Goal: Task Accomplishment & Management: Use online tool/utility

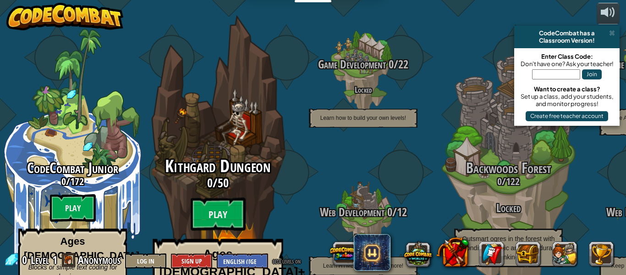
click at [266, 154] on span "Kithgard Dungeon" at bounding box center [217, 166] width 105 height 24
click at [206, 176] on h3 "0 / 50" at bounding box center [218, 182] width 174 height 13
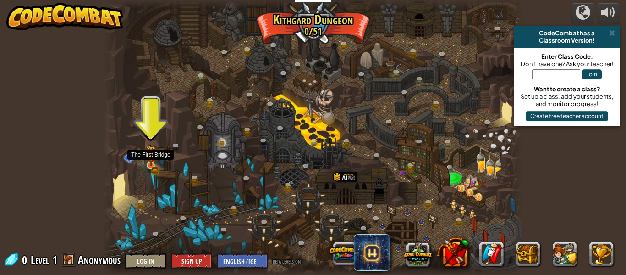
click at [151, 162] on img at bounding box center [151, 155] width 10 height 21
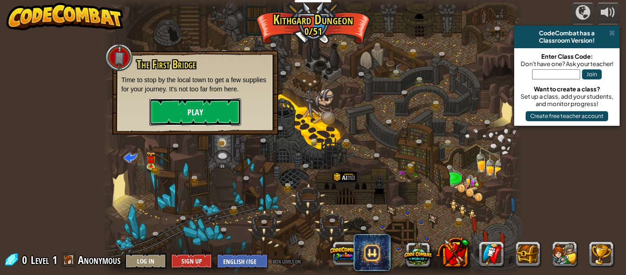
click at [198, 109] on button "Play" at bounding box center [195, 112] width 92 height 28
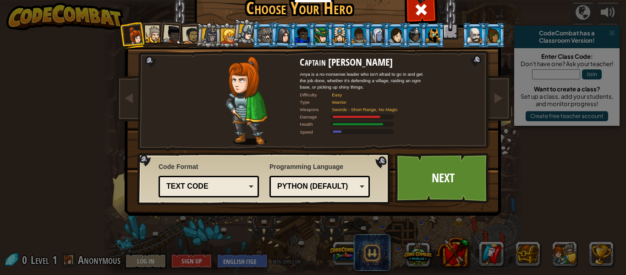
click at [151, 38] on div at bounding box center [154, 34] width 17 height 17
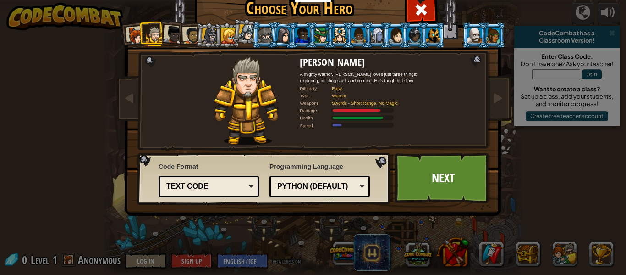
click at [171, 35] on div at bounding box center [173, 35] width 18 height 18
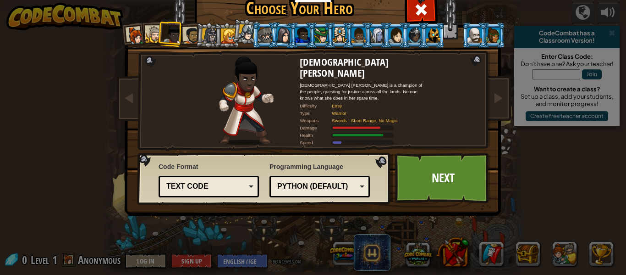
click at [360, 33] on div at bounding box center [359, 35] width 14 height 15
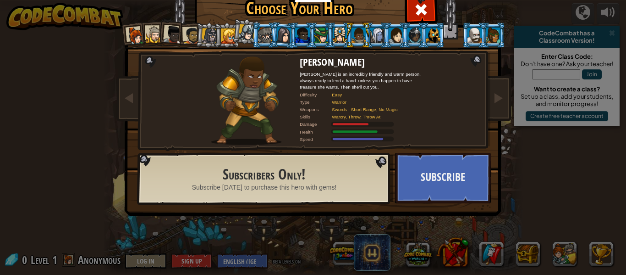
click at [475, 39] on div at bounding box center [475, 35] width 14 height 15
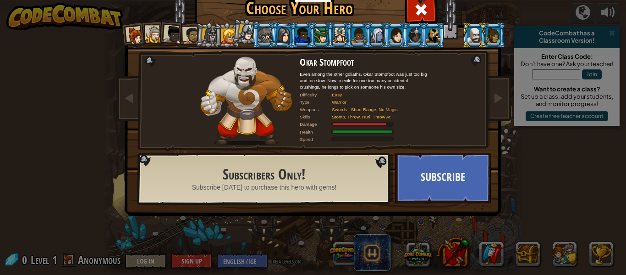
click at [493, 38] on div at bounding box center [493, 35] width 14 height 15
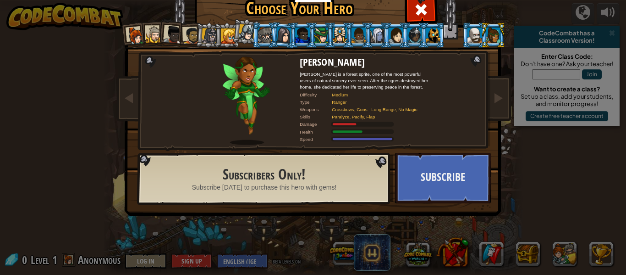
click at [470, 40] on div at bounding box center [475, 35] width 14 height 15
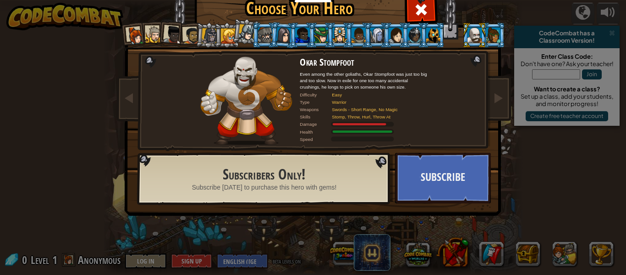
click at [429, 34] on div at bounding box center [433, 35] width 14 height 15
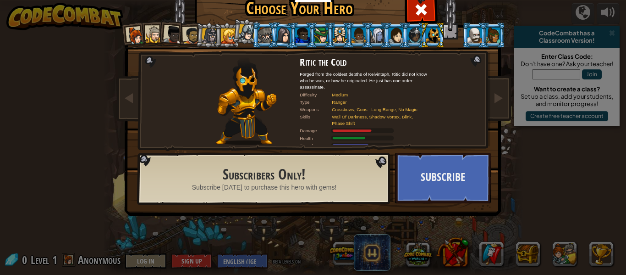
click at [244, 29] on div at bounding box center [247, 32] width 17 height 17
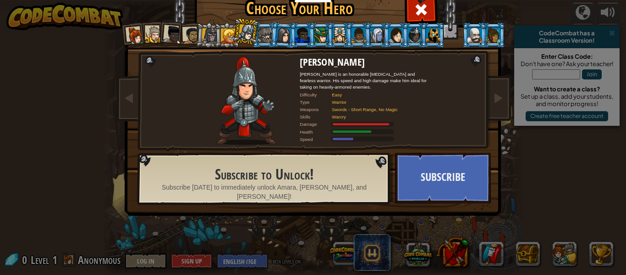
click at [226, 37] on div at bounding box center [228, 35] width 15 height 15
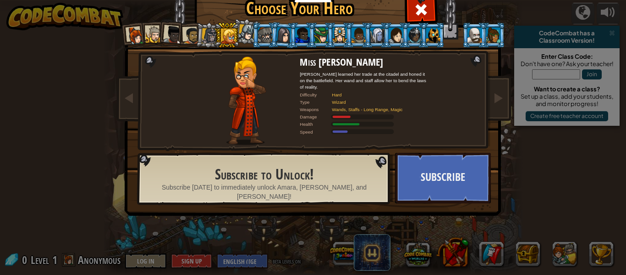
click at [203, 38] on div at bounding box center [210, 36] width 16 height 16
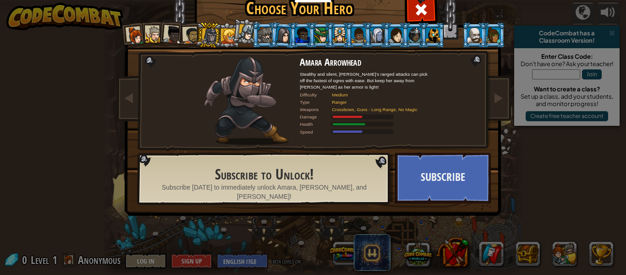
click at [191, 39] on div at bounding box center [191, 35] width 17 height 17
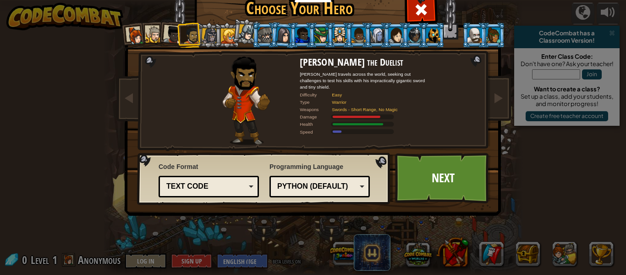
click at [170, 36] on div at bounding box center [173, 35] width 18 height 18
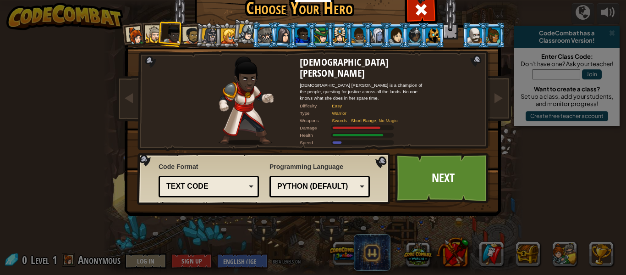
click at [147, 35] on div at bounding box center [154, 34] width 17 height 17
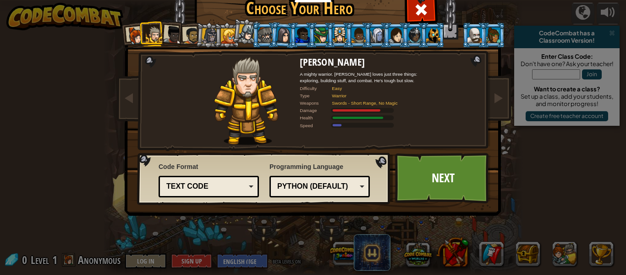
click at [248, 38] on div at bounding box center [247, 32] width 17 height 17
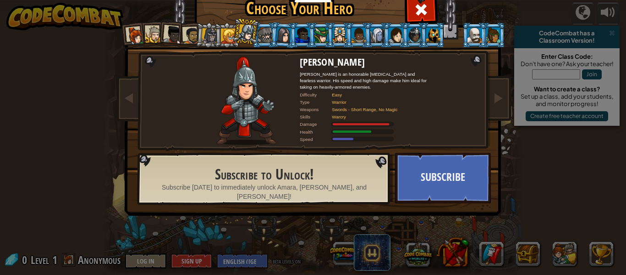
click at [152, 35] on div at bounding box center [154, 34] width 17 height 17
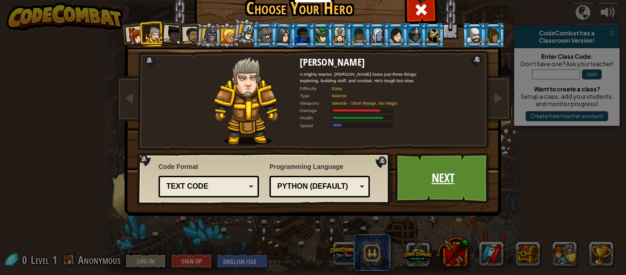
click at [421, 190] on link "Next" at bounding box center [443, 178] width 96 height 50
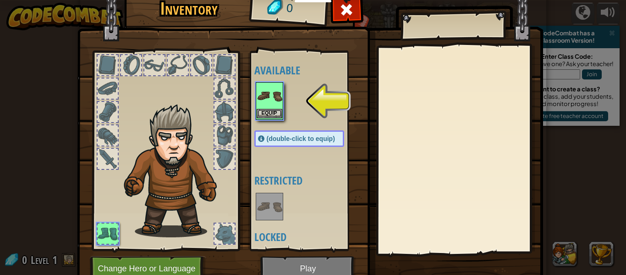
click at [269, 100] on img at bounding box center [270, 96] width 26 height 26
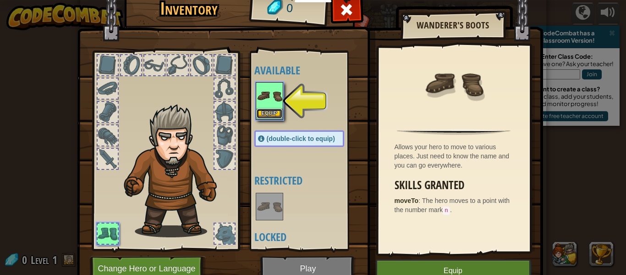
click at [271, 113] on button "Equip" at bounding box center [270, 114] width 26 height 10
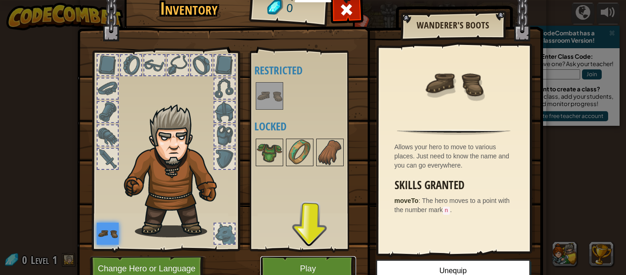
click at [303, 263] on button "Play" at bounding box center [308, 268] width 96 height 25
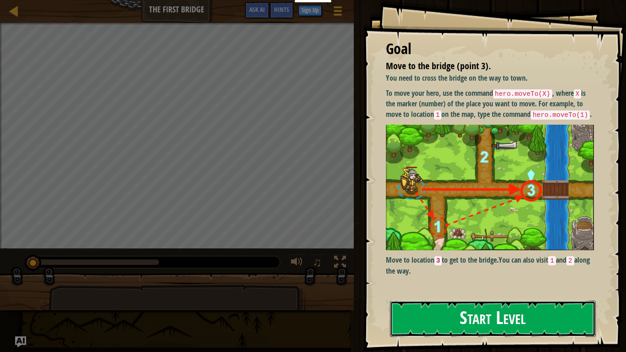
click at [430, 274] on button "Start Level" at bounding box center [493, 319] width 206 height 36
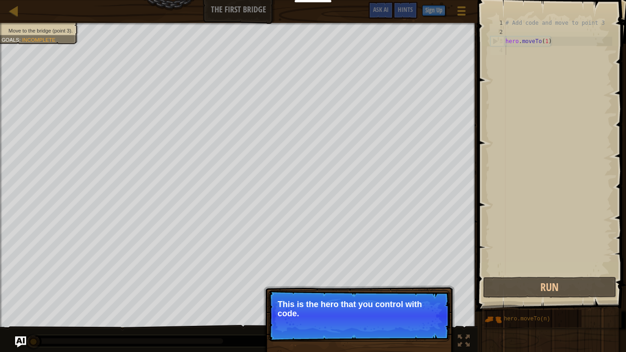
click at [377, 274] on p "This is the hero that you control with code." at bounding box center [359, 309] width 163 height 18
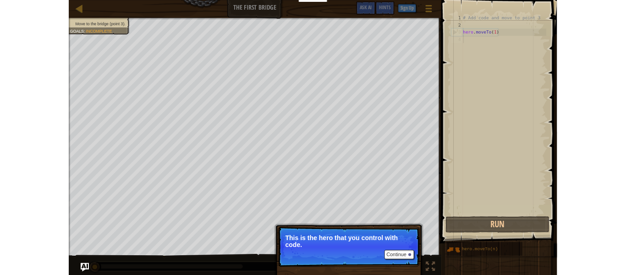
scroll to position [4, 0]
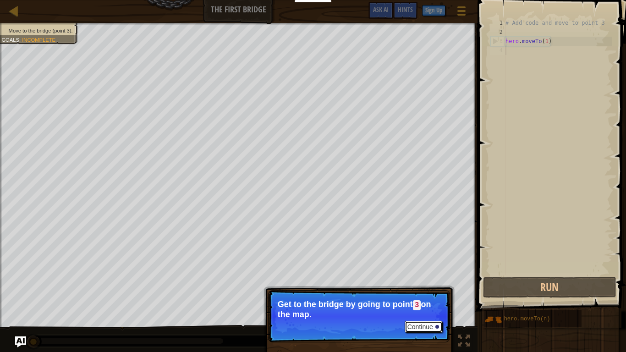
click at [430, 274] on button "Continue" at bounding box center [424, 327] width 38 height 12
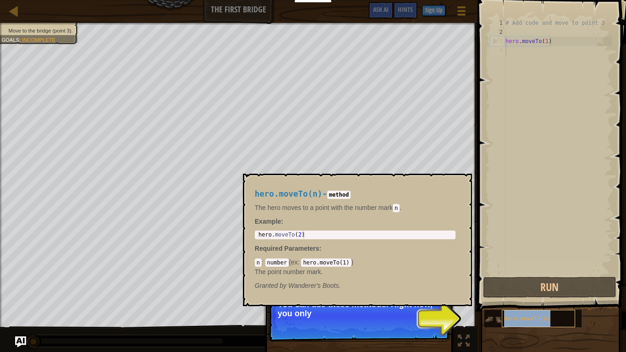
click at [515, 274] on span "hero.moveTo(n)" at bounding box center [527, 319] width 46 height 6
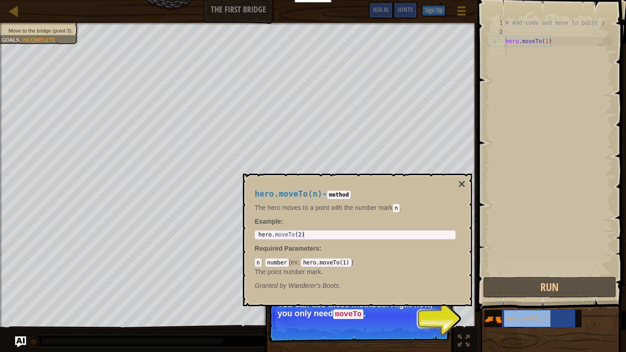
click at [426, 274] on button "Continue" at bounding box center [424, 327] width 38 height 12
click at [426, 274] on p "Continue You can use these methods. Right now, you only need moveTo ." at bounding box center [359, 316] width 182 height 52
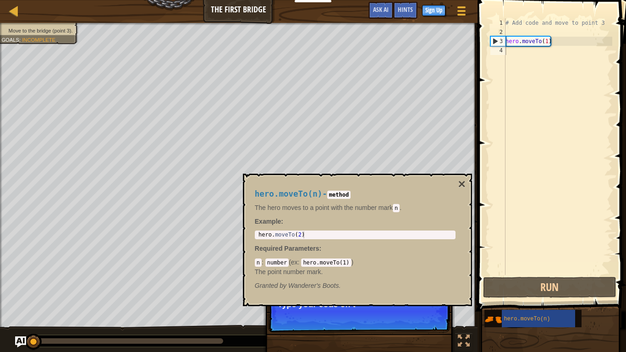
click at [426, 274] on p "Continue Type your code on t" at bounding box center [359, 311] width 182 height 42
